Goal: Task Accomplishment & Management: Use online tool/utility

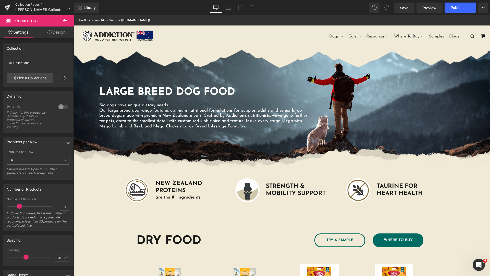
click at [27, 4] on link "Collection Pages" at bounding box center [44, 5] width 59 height 4
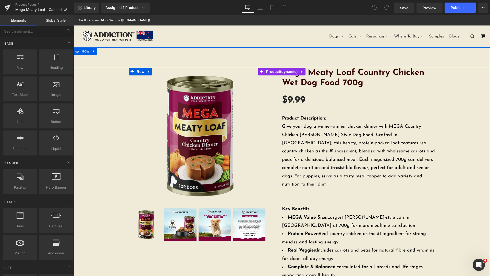
scroll to position [255, 0]
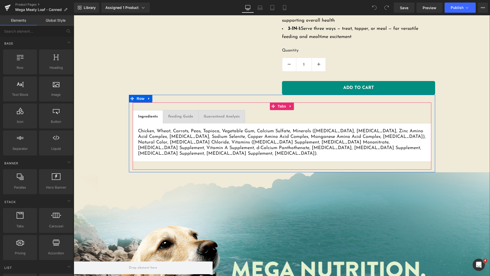
click at [287, 111] on ul "Ingredients Text Block Feeding Guide Text Block Guaranteed Analysis Text Block" at bounding box center [282, 116] width 299 height 13
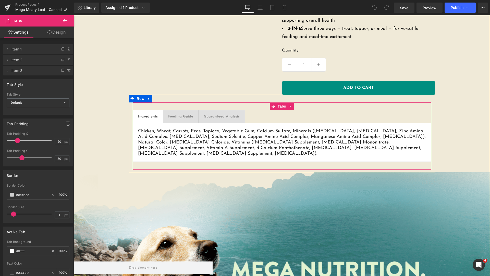
click at [310, 110] on ul "Ingredients Text Block Feeding Guide Text Block Guaranteed Analysis Text Block" at bounding box center [282, 116] width 299 height 13
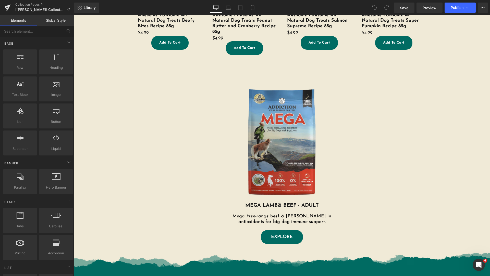
scroll to position [387, 0]
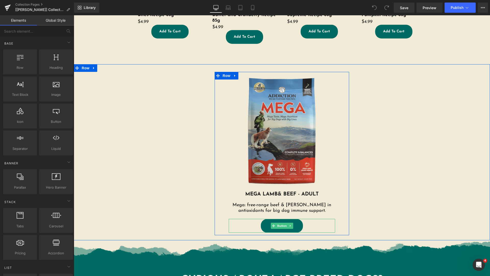
click at [294, 226] on link "EXPLORE" at bounding box center [282, 226] width 42 height 14
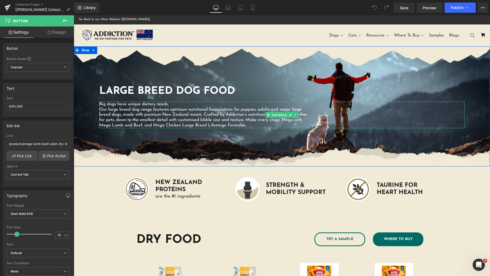
scroll to position [0, 0]
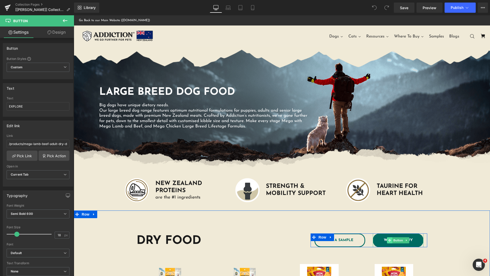
click at [388, 240] on icon at bounding box center [389, 240] width 3 height 3
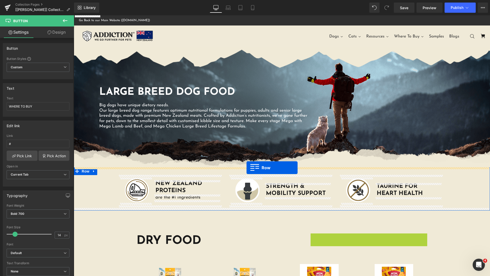
drag, startPoint x: 312, startPoint y: 236, endPoint x: 247, endPoint y: 168, distance: 94.1
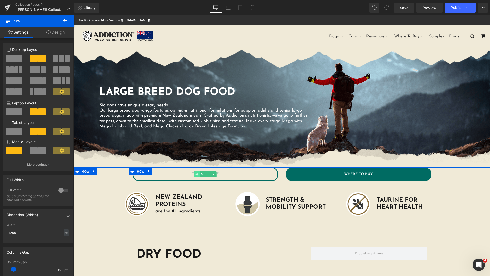
click at [196, 174] on icon at bounding box center [197, 174] width 3 height 3
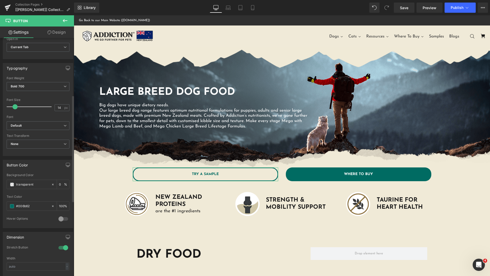
scroll to position [255, 0]
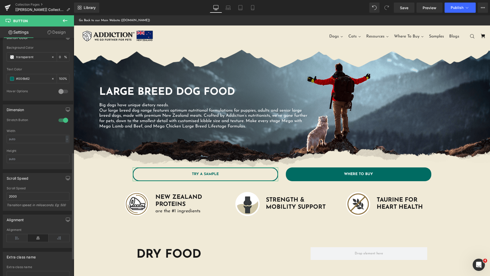
drag, startPoint x: 60, startPoint y: 119, endPoint x: 195, endPoint y: 156, distance: 139.1
click at [60, 119] on div at bounding box center [63, 120] width 12 height 8
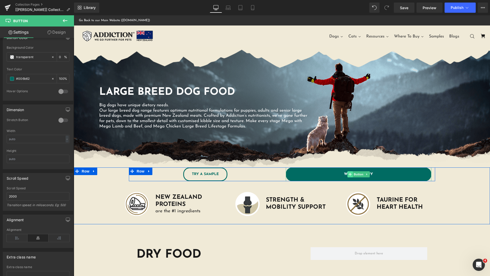
click at [350, 175] on span at bounding box center [349, 175] width 5 height 6
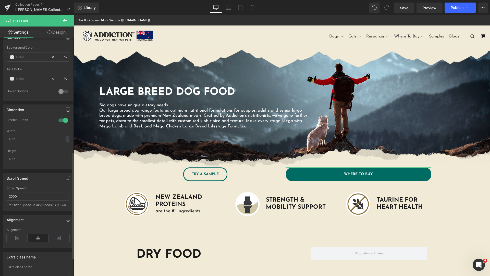
drag, startPoint x: 61, startPoint y: 120, endPoint x: 211, endPoint y: 119, distance: 150.1
click at [61, 120] on div at bounding box center [63, 120] width 12 height 8
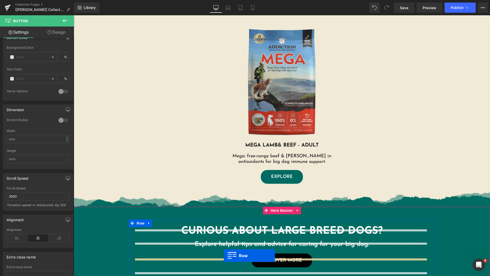
scroll to position [454, 0]
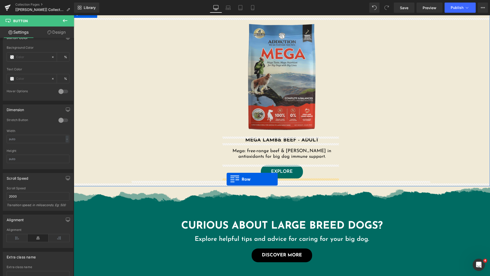
drag, startPoint x: 130, startPoint y: 42, endPoint x: 227, endPoint y: 179, distance: 168.5
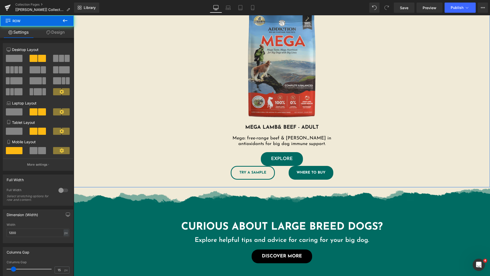
scroll to position [442, 0]
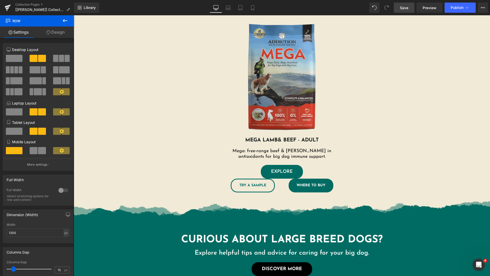
click at [405, 9] on span "Save" at bounding box center [404, 7] width 8 height 5
click at [427, 13] on div "Library Desktop Desktop Laptop Tablet Mobile Saving . . . Preview Publish Sched…" at bounding box center [282, 7] width 416 height 15
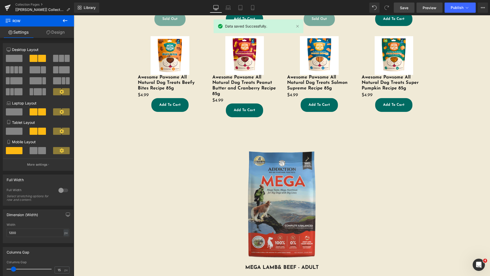
click at [426, 6] on span "Preview" at bounding box center [430, 7] width 14 height 5
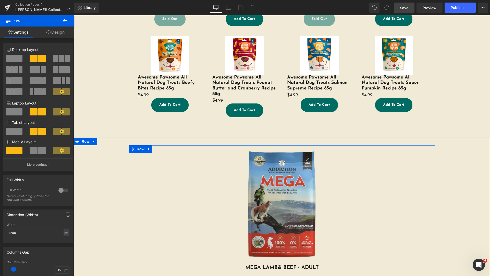
scroll to position [186, 0]
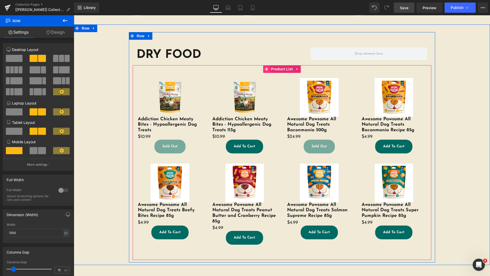
click at [266, 70] on icon at bounding box center [267, 69] width 4 height 4
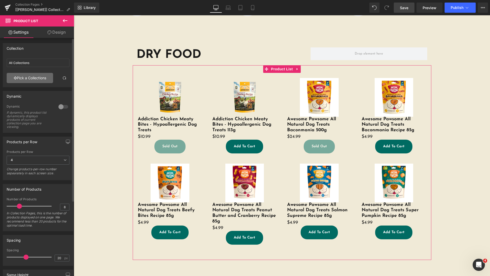
click at [40, 76] on link "Pick a Collections" at bounding box center [30, 78] width 46 height 10
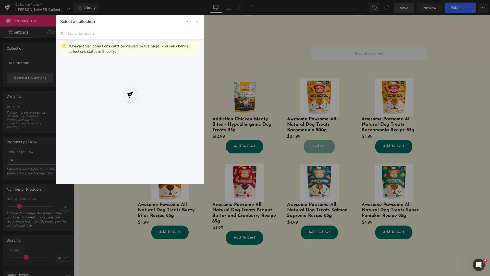
click at [110, 34] on div at bounding box center [130, 99] width 148 height 169
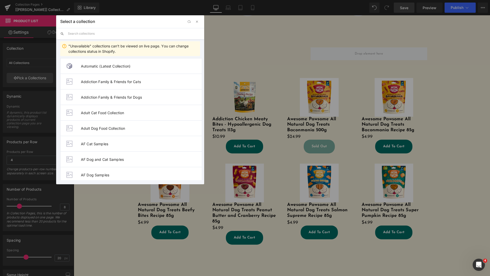
click at [112, 33] on input "text" at bounding box center [134, 33] width 132 height 11
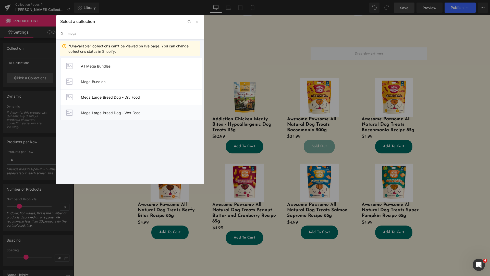
type input "mega"
click at [152, 114] on span "Mega Large Breed Dog - Wet Food" at bounding box center [141, 113] width 121 height 4
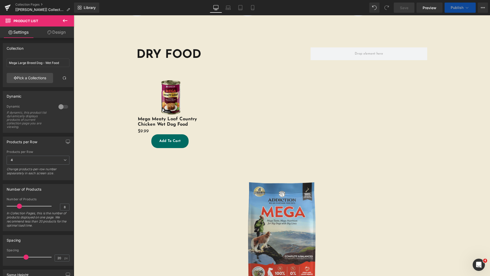
click at [148, 54] on h1 "DRY FOOD" at bounding box center [220, 54] width 166 height 15
click at [158, 54] on h1 "DRY FOOD" at bounding box center [220, 54] width 166 height 15
click at [198, 59] on h1 "DRY FOOD" at bounding box center [220, 54] width 166 height 15
click at [197, 56] on h1 "DRY FOOD" at bounding box center [220, 54] width 166 height 15
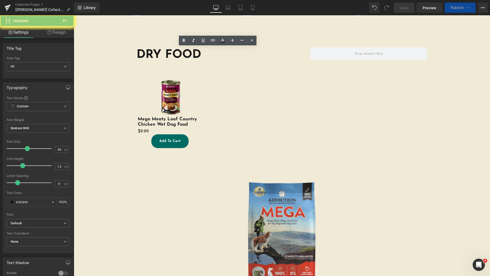
click at [197, 56] on h1 "DRY FOOD" at bounding box center [220, 54] width 166 height 15
click at [176, 112] on img at bounding box center [170, 97] width 39 height 39
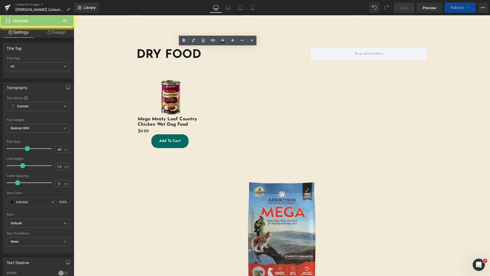
click at [176, 112] on img at bounding box center [170, 97] width 39 height 39
click at [176, 63] on h1 "DRY FOOD" at bounding box center [220, 54] width 166 height 15
click at [159, 63] on h1 "DRY FOOD" at bounding box center [220, 54] width 166 height 15
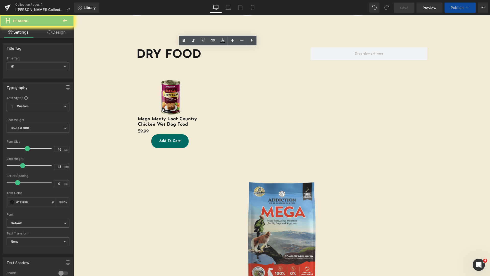
click at [150, 63] on h1 "DRY FOOD" at bounding box center [220, 54] width 166 height 15
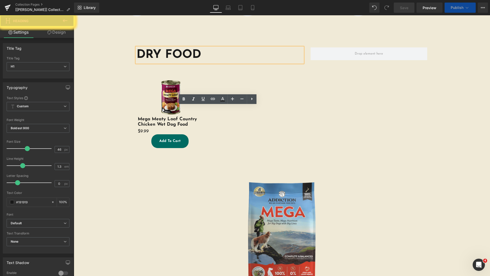
click at [155, 63] on h1 "DRY FOOD" at bounding box center [220, 54] width 166 height 15
click at [137, 63] on h1 "DRY FOOD" at bounding box center [220, 54] width 166 height 15
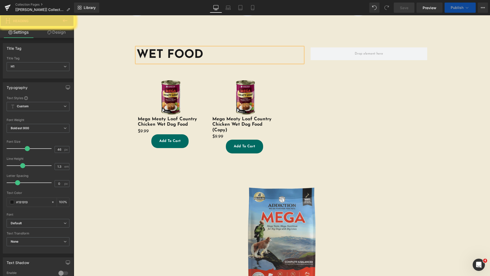
click at [388, 161] on div "Sale Off (P) Image Mega Meaty Loaf Country Chicken Wet Dog Food (P) Title $0 $9…" at bounding box center [282, 113] width 299 height 96
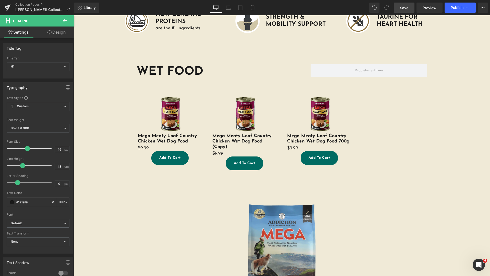
scroll to position [179, 0]
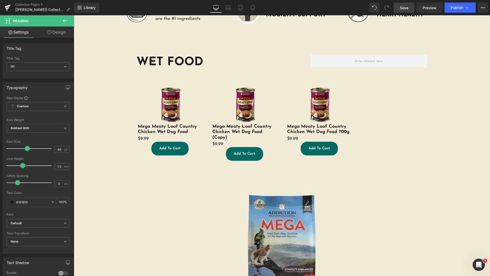
click at [408, 8] on span "Save" at bounding box center [404, 7] width 8 height 5
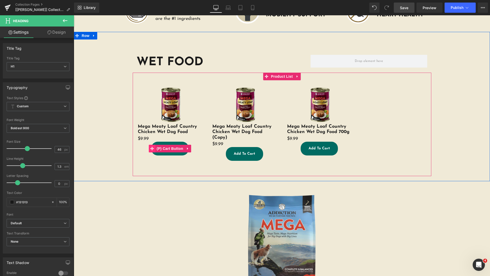
click at [150, 147] on icon at bounding box center [152, 149] width 4 height 4
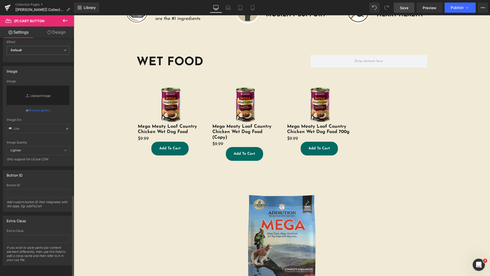
scroll to position [0, 0]
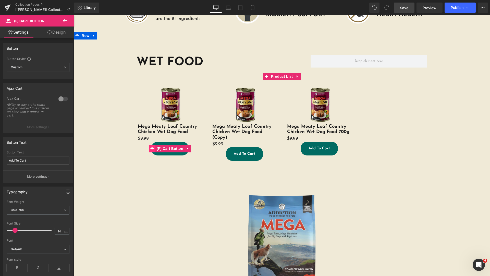
click at [150, 149] on icon at bounding box center [152, 149] width 4 height 4
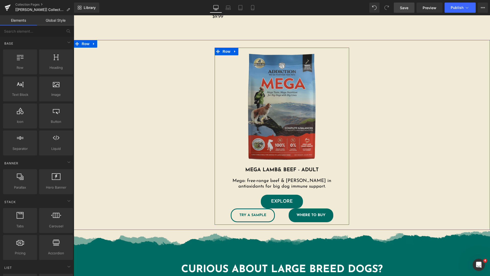
scroll to position [179, 0]
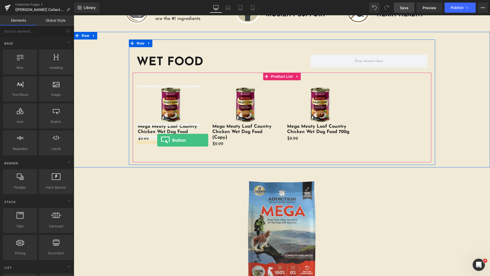
drag, startPoint x: 126, startPoint y: 131, endPoint x: 157, endPoint y: 140, distance: 32.2
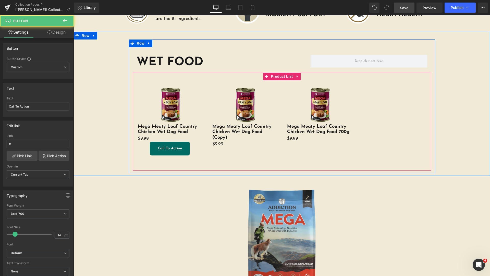
click at [52, 34] on link "Design" at bounding box center [56, 32] width 37 height 11
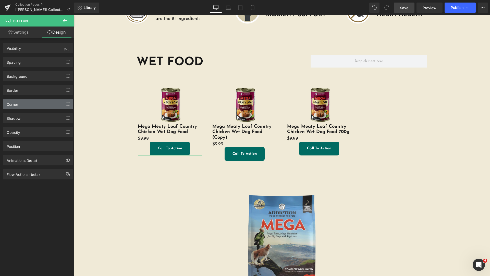
click at [34, 103] on div "Corner" at bounding box center [38, 105] width 70 height 10
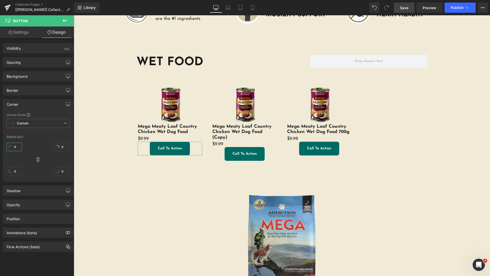
click at [17, 145] on input "8" at bounding box center [14, 147] width 15 height 8
drag, startPoint x: 100, startPoint y: 143, endPoint x: 312, endPoint y: 150, distance: 211.7
click at [100, 143] on div "WET FOOD Heading Row Sale Off (P) Image Mega Meaty Loaf Country Chicken Wet Dog…" at bounding box center [282, 109] width 416 height 139
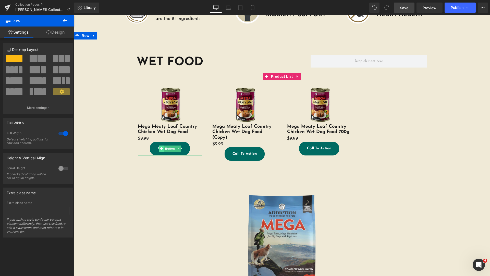
click at [160, 149] on icon at bounding box center [161, 148] width 3 height 3
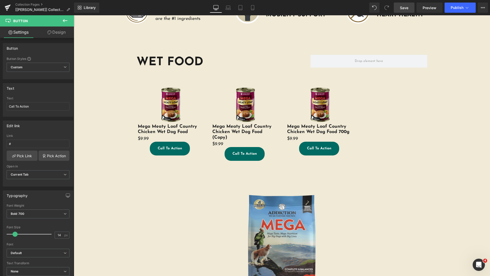
scroll to position [307, 0]
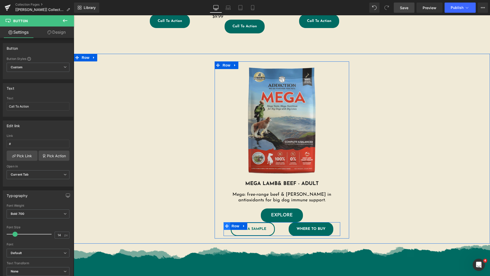
click at [225, 225] on icon at bounding box center [227, 226] width 4 height 4
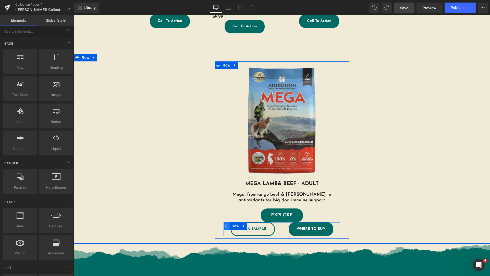
click at [225, 226] on icon at bounding box center [227, 227] width 4 height 4
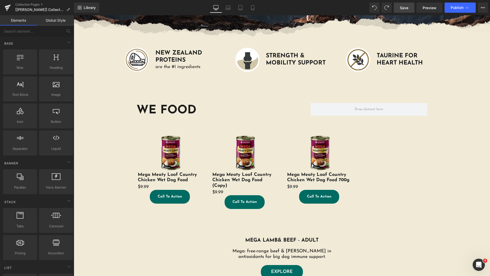
scroll to position [258, 0]
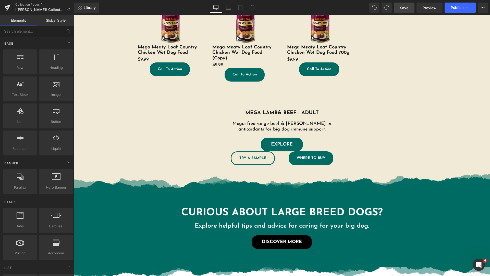
click at [379, 138] on div "MEGA LAMB & BEEF - ADULT Heading Mega: free-range beef & lamb, rich in antioxid…" at bounding box center [282, 139] width 306 height 58
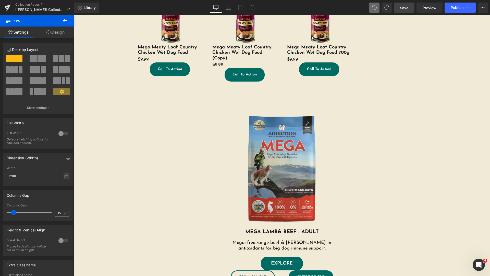
scroll to position [131, 0]
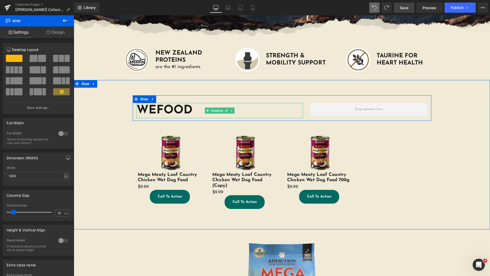
click at [168, 109] on h1 "WEFOOD" at bounding box center [220, 110] width 166 height 15
click at [184, 110] on h1 "WEFOOD" at bounding box center [220, 110] width 166 height 15
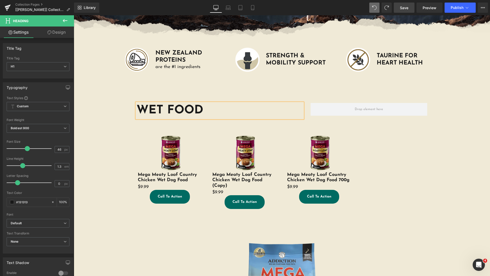
click at [457, 156] on div "WET FOOD Heading Row Sale Off (P) Image Mega Meaty Loaf Country Chicken Wet Dog…" at bounding box center [282, 157] width 416 height 139
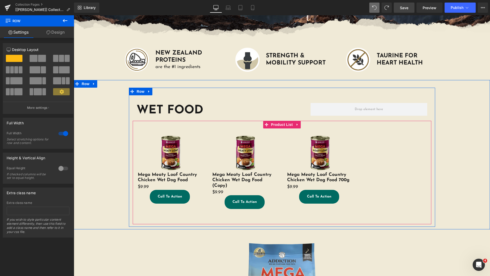
click at [405, 201] on div "Sale Off (P) Image Mega Meaty Loaf Country Chicken Wet Dog Food (P) Title $0 $9…" at bounding box center [282, 169] width 299 height 96
click at [265, 125] on icon at bounding box center [267, 125] width 4 height 4
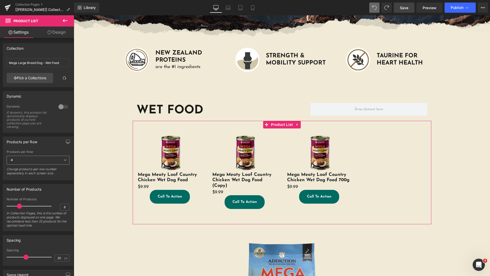
click at [45, 157] on span "4" at bounding box center [38, 160] width 63 height 9
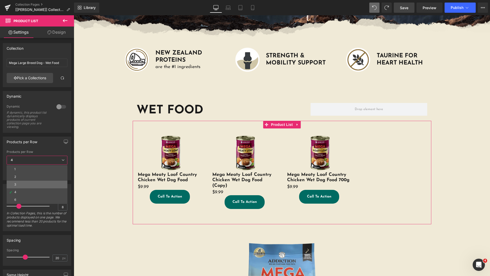
click at [37, 182] on li "3" at bounding box center [37, 185] width 61 height 8
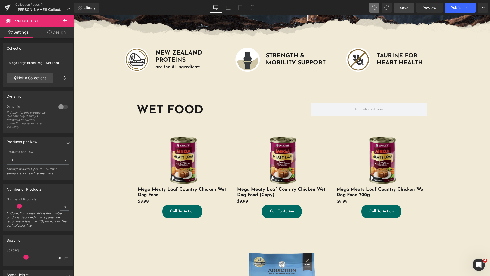
click at [65, 21] on icon at bounding box center [65, 21] width 6 height 6
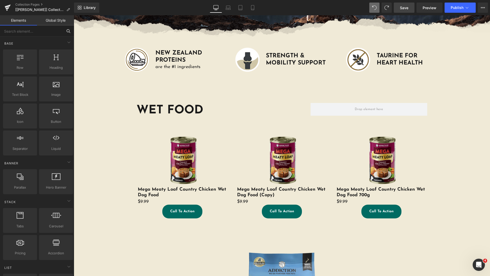
click at [39, 30] on input "text" at bounding box center [31, 31] width 63 height 11
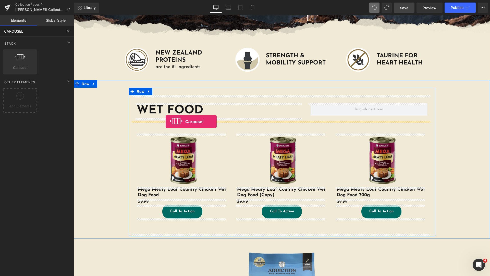
drag, startPoint x: 147, startPoint y: 101, endPoint x: 166, endPoint y: 122, distance: 27.9
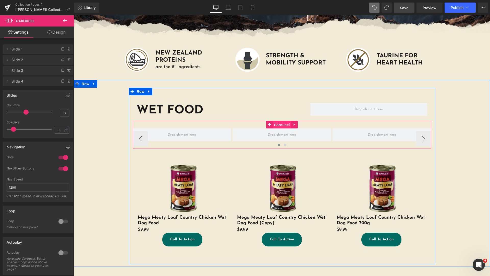
click at [274, 124] on span "Carousel" at bounding box center [282, 125] width 18 height 8
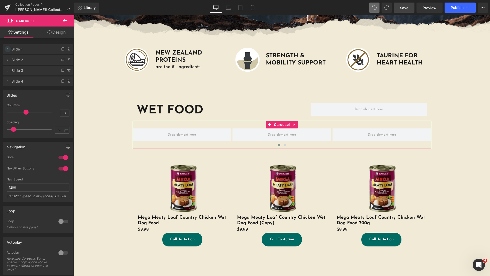
click at [9, 49] on icon at bounding box center [8, 49] width 4 height 4
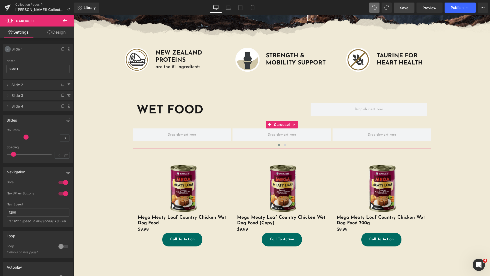
click at [8, 50] on icon at bounding box center [8, 49] width 4 height 4
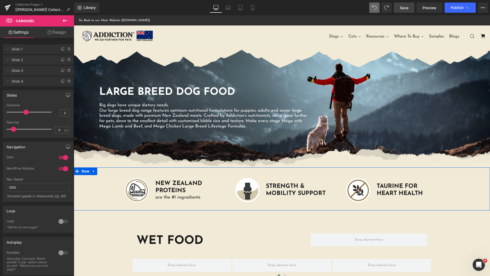
scroll to position [128, 0]
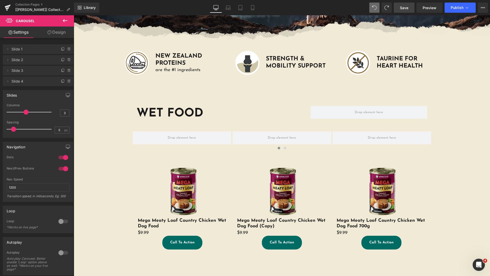
click at [63, 20] on icon at bounding box center [65, 20] width 5 height 3
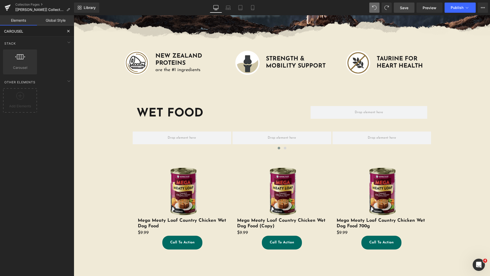
drag, startPoint x: 40, startPoint y: 29, endPoint x: 0, endPoint y: 27, distance: 39.8
click at [0, 37] on div "CAROUSEL Base Row rows, columns, layouts, div Heading headings, titles, h1,h2,h…" at bounding box center [37, 158] width 74 height 264
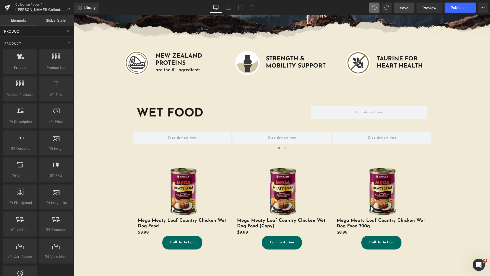
type input "PRODUCT"
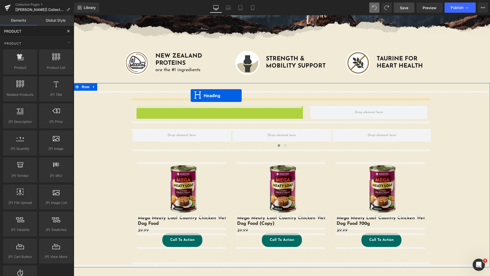
drag, startPoint x: 206, startPoint y: 114, endPoint x: 191, endPoint y: 96, distance: 24.1
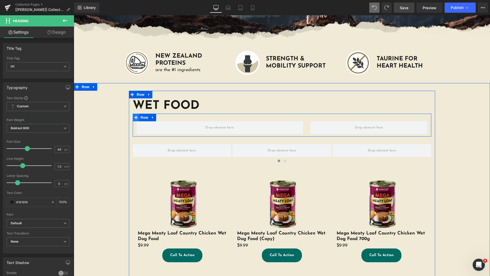
click at [134, 119] on icon at bounding box center [136, 118] width 4 height 4
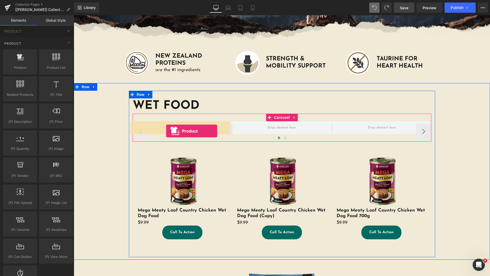
drag, startPoint x: 135, startPoint y: 83, endPoint x: 166, endPoint y: 131, distance: 57.8
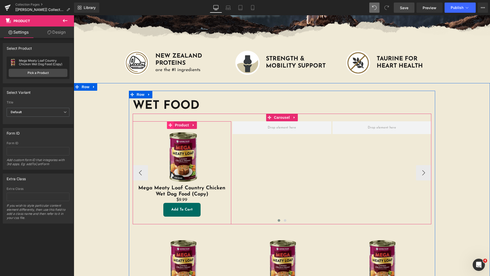
click at [168, 126] on icon at bounding box center [170, 126] width 4 height 4
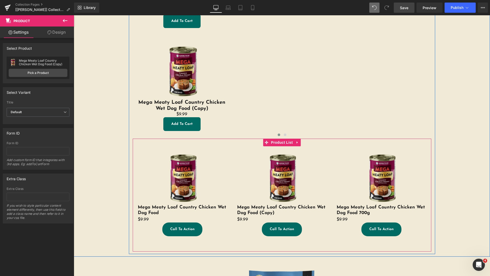
scroll to position [189, 0]
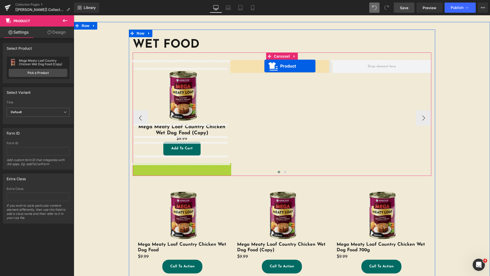
drag, startPoint x: 246, startPoint y: 102, endPoint x: 264, endPoint y: 66, distance: 40.2
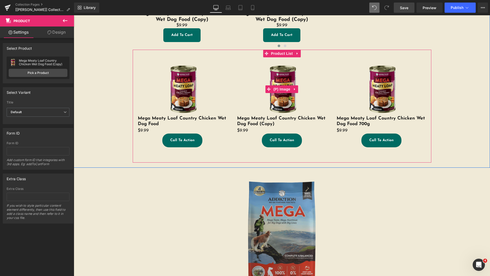
scroll to position [317, 0]
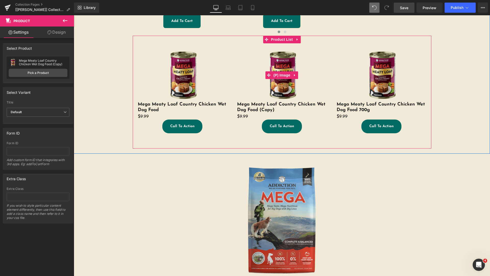
click at [283, 68] on img at bounding box center [282, 75] width 54 height 54
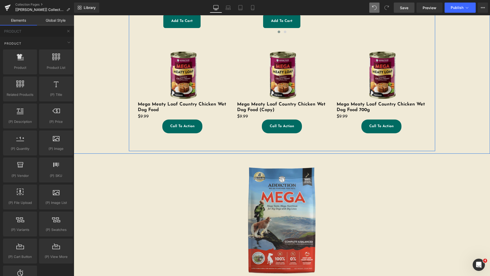
click at [270, 50] on img at bounding box center [282, 75] width 54 height 54
click at [272, 38] on span "Product List" at bounding box center [281, 40] width 19 height 6
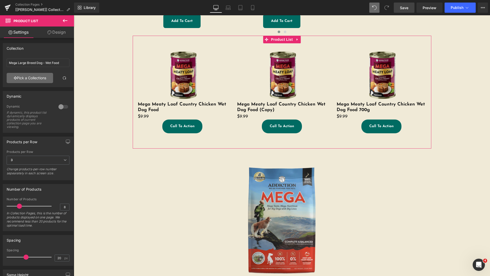
click at [38, 80] on link "Pick a Collections" at bounding box center [30, 78] width 46 height 10
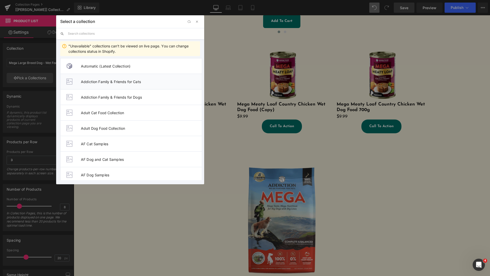
click at [117, 83] on span "Addiction Family & Friends for Cats" at bounding box center [141, 82] width 121 height 4
type input "Addiction Family & Friends for Cats"
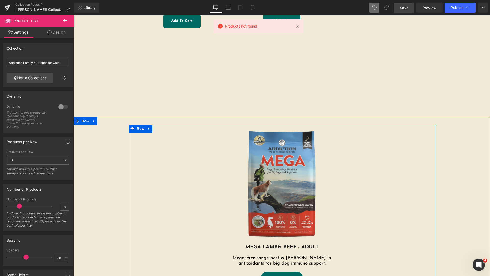
scroll to position [189, 0]
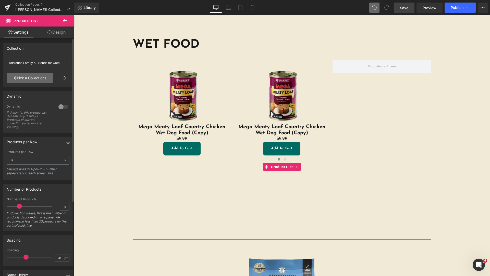
click at [28, 77] on link "Pick a Collections" at bounding box center [30, 78] width 46 height 10
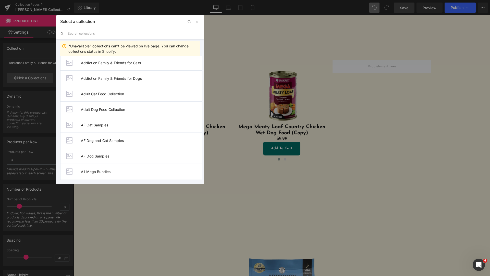
scroll to position [0, 0]
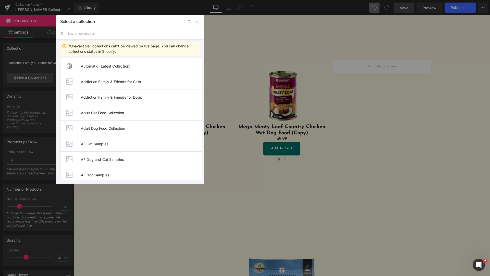
click at [96, 35] on input "text" at bounding box center [134, 33] width 132 height 11
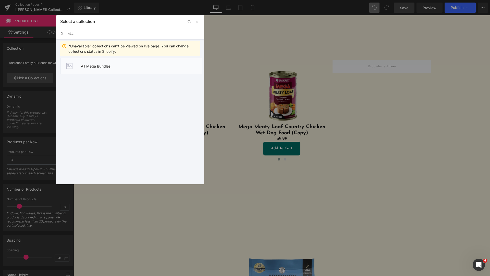
type input "ALL"
drag, startPoint x: 114, startPoint y: 62, endPoint x: 330, endPoint y: 95, distance: 218.5
click at [114, 62] on li "All Mega Bundles" at bounding box center [131, 66] width 142 height 16
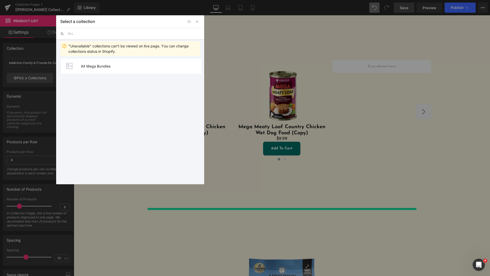
type input "All Mega Bundles"
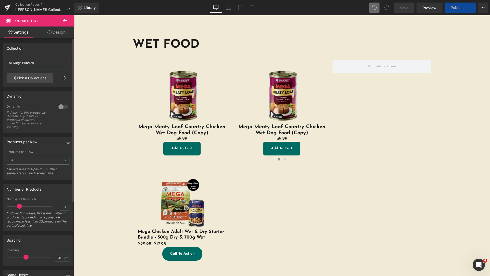
click at [42, 61] on input "All Mega Bundles" at bounding box center [38, 63] width 63 height 8
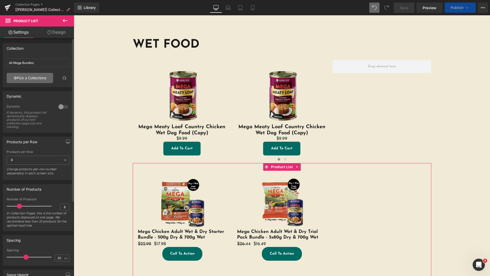
click at [42, 80] on link "Pick a Collections" at bounding box center [30, 78] width 46 height 10
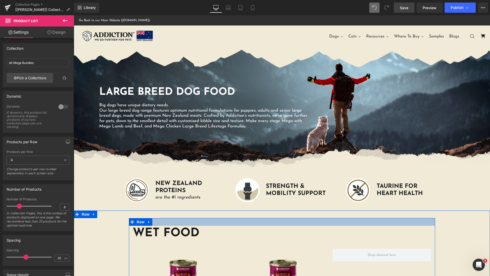
scroll to position [128, 0]
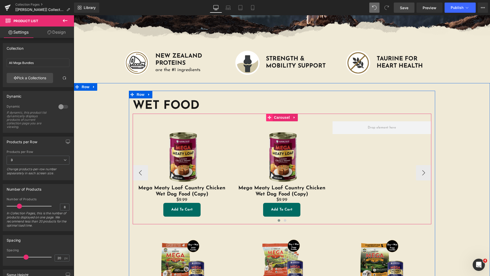
click at [268, 117] on icon at bounding box center [270, 118] width 4 height 4
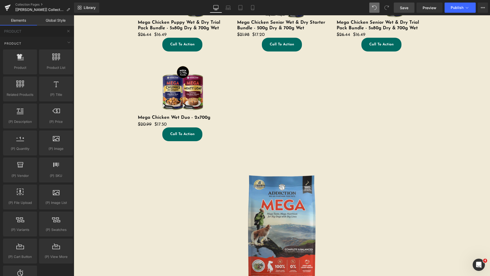
scroll to position [511, 0]
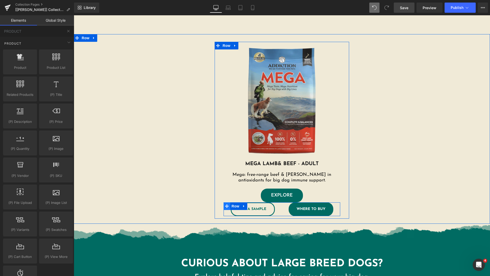
click at [226, 205] on icon at bounding box center [227, 207] width 4 height 4
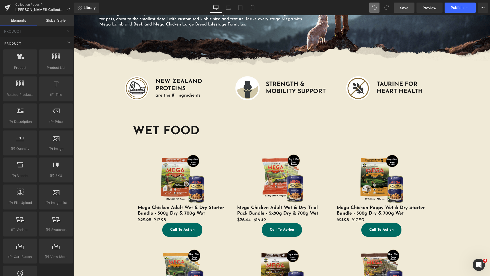
scroll to position [0, 0]
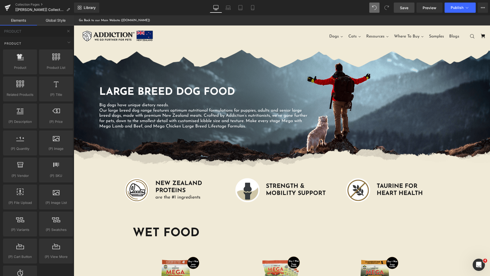
drag, startPoint x: 403, startPoint y: 8, endPoint x: 338, endPoint y: 44, distance: 74.3
click at [403, 8] on span "Save" at bounding box center [404, 7] width 8 height 5
click at [481, 9] on icon at bounding box center [483, 8] width 4 height 4
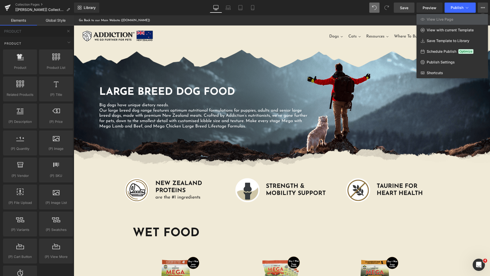
click at [328, 10] on div "Library Desktop Desktop Laptop Tablet Mobile Save Preview Publish Scheduled Vie…" at bounding box center [282, 8] width 416 height 10
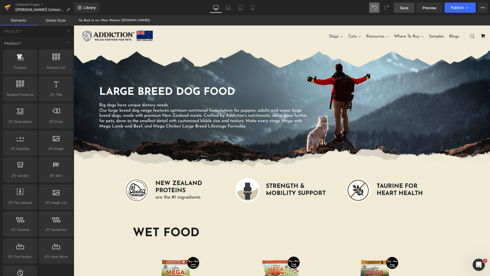
click at [7, 7] on icon at bounding box center [8, 7] width 6 height 13
